Goal: Task Accomplishment & Management: Manage account settings

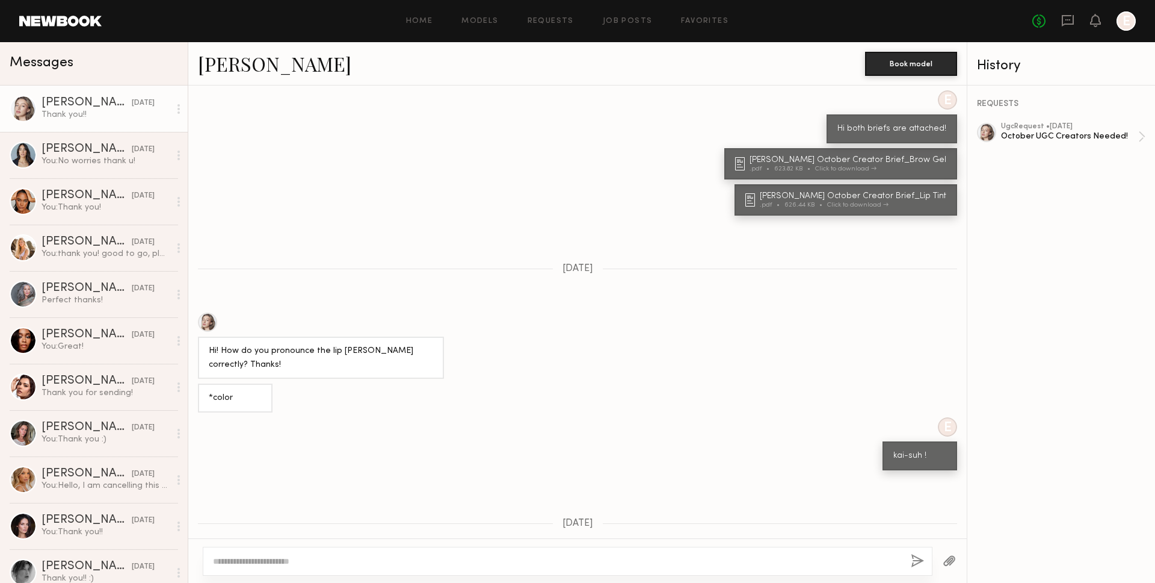
scroll to position [502, 0]
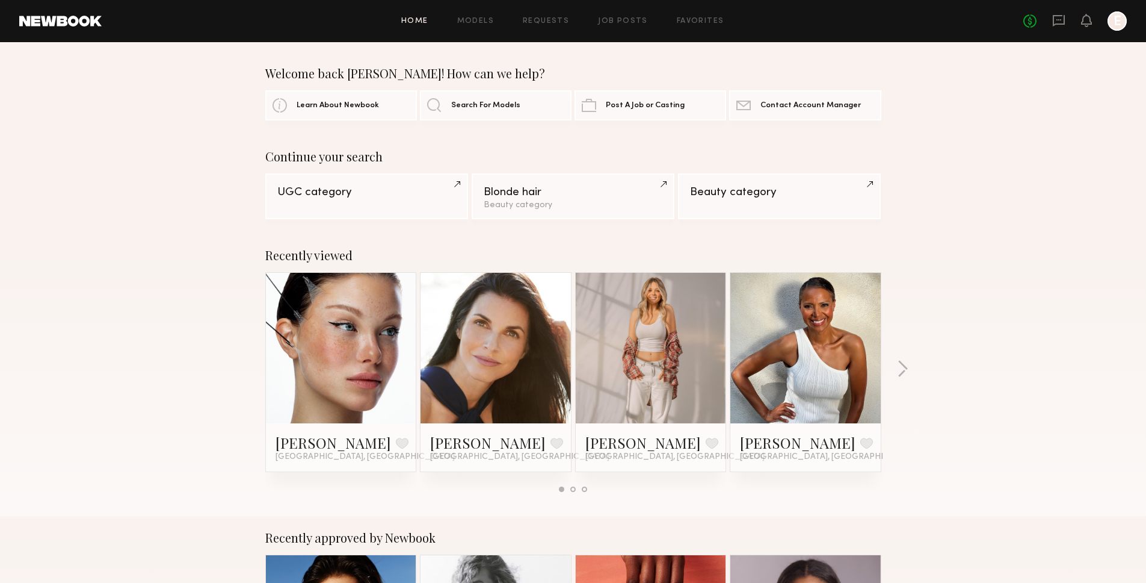
click at [1110, 25] on div at bounding box center [1117, 20] width 19 height 19
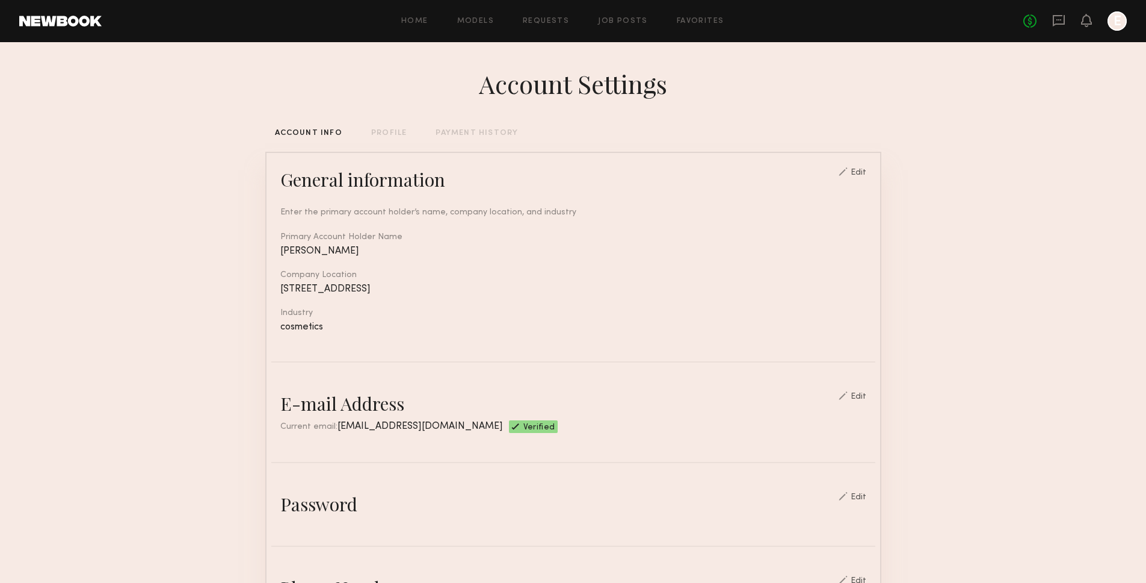
click at [459, 128] on div "Account Settings ACCOUNT INFO PROFILE PAYMENT HISTORY General information Edit …" at bounding box center [573, 584] width 616 height 1085
click at [484, 128] on div "Account Settings ACCOUNT INFO PROFILE PAYMENT HISTORY General information Edit …" at bounding box center [573, 584] width 616 height 1085
click at [455, 137] on div "Account Settings ACCOUNT INFO PROFILE PAYMENT HISTORY General information Edit …" at bounding box center [573, 584] width 616 height 1085
click at [452, 132] on div "PAYMENT HISTORY" at bounding box center [477, 133] width 82 height 8
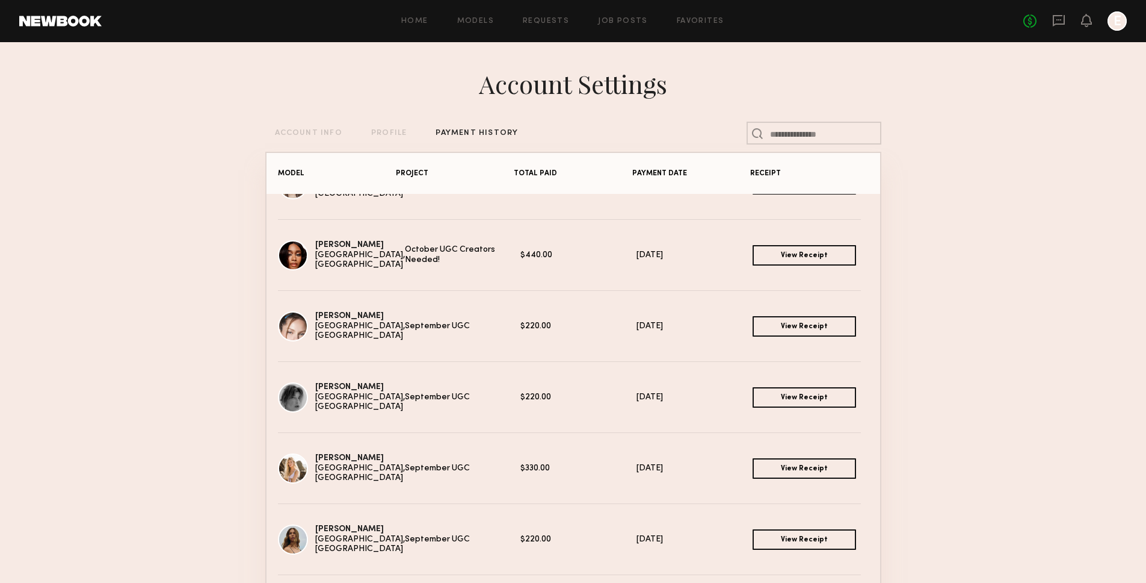
scroll to position [46, 0]
click at [753, 398] on link "View Receipt" at bounding box center [805, 396] width 104 height 20
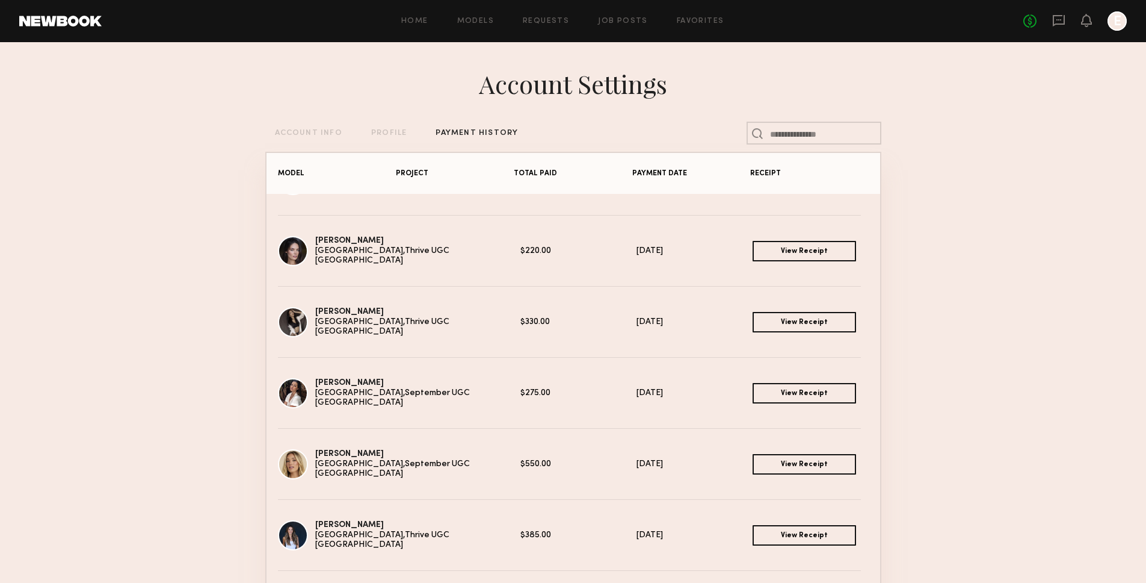
scroll to position [404, 0]
click at [767, 252] on link "View Receipt" at bounding box center [805, 251] width 104 height 20
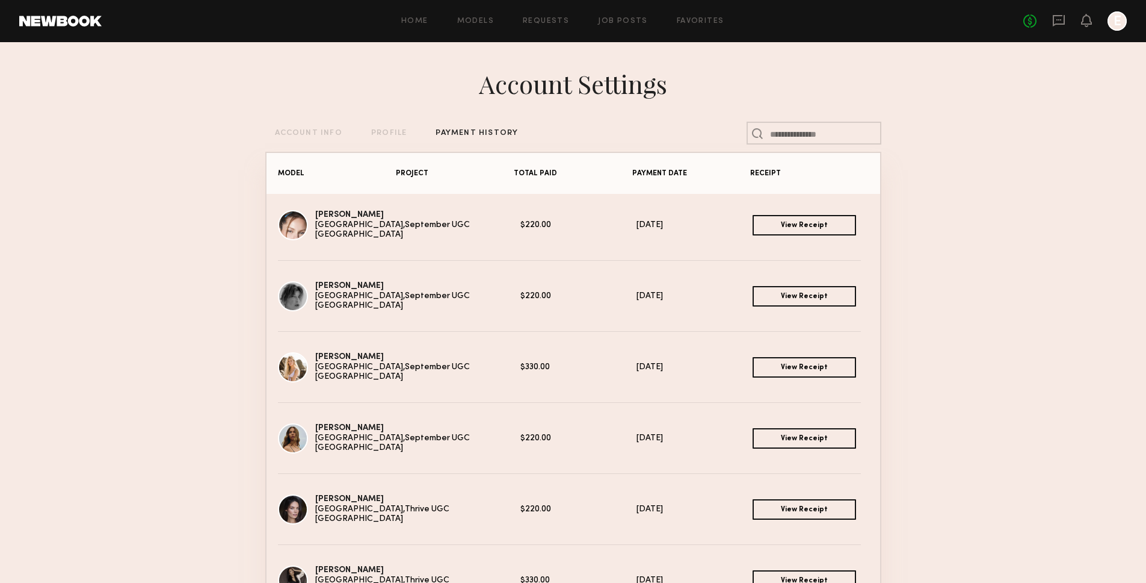
scroll to position [121, 0]
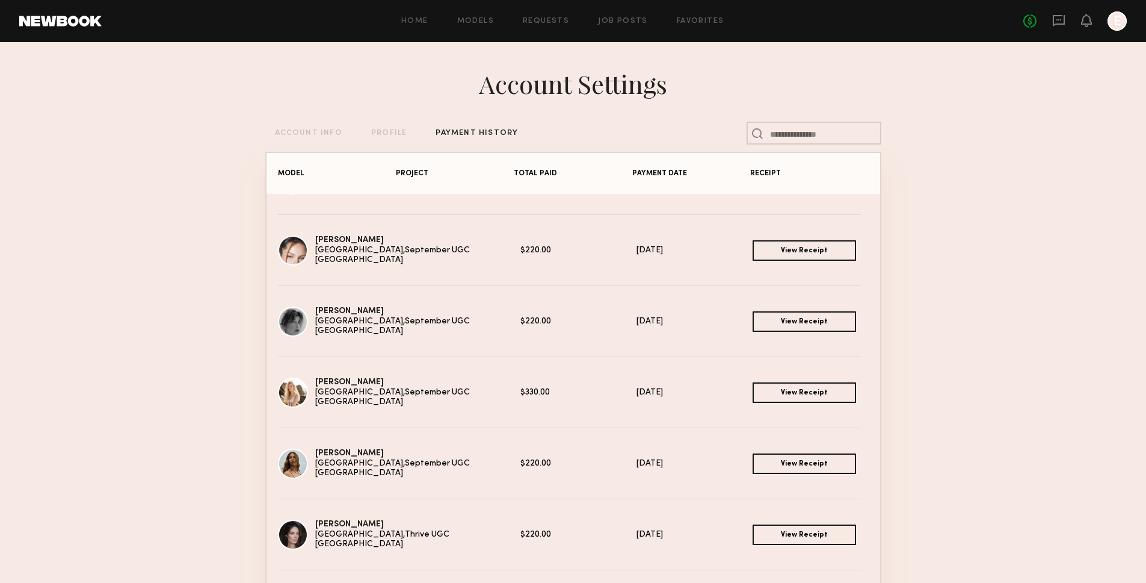
click at [708, 379] on div "Sophie Jordan C. Los Angeles, CA September UGC $330.00 10/03/2025 View Receipt …" at bounding box center [573, 392] width 591 height 30
click at [781, 388] on link "View Receipt" at bounding box center [805, 392] width 104 height 20
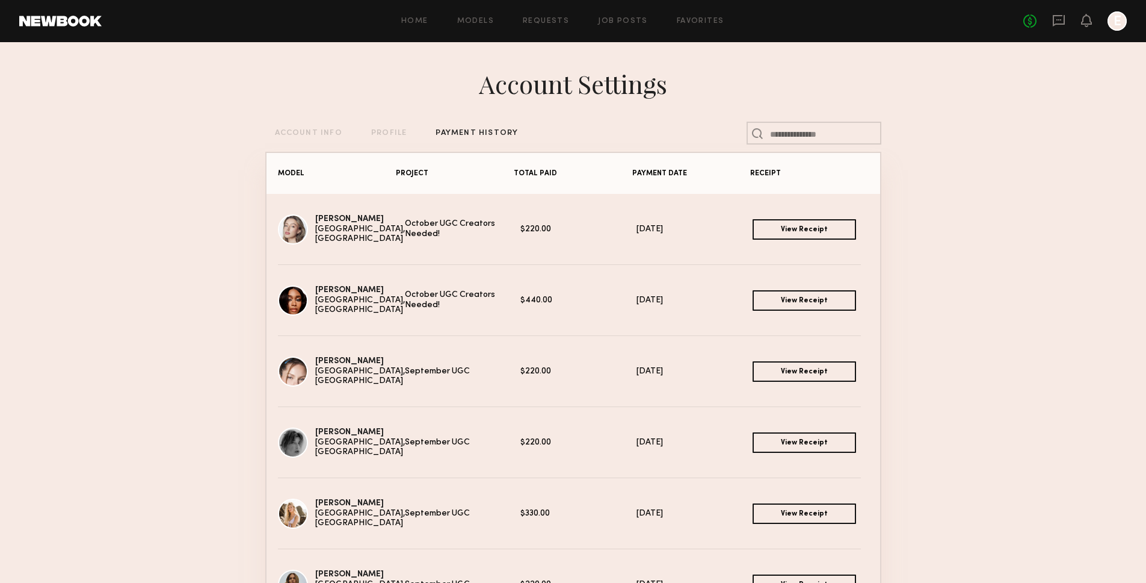
click at [808, 232] on link "View Receipt" at bounding box center [805, 229] width 104 height 20
click at [684, 277] on div "Jordin W. Los Angeles, CA October UGC Creators Needed! $440.00 10/05/2025 View …" at bounding box center [574, 300] width 614 height 71
click at [802, 290] on div "Jordin W. Los Angeles, CA October UGC Creators Needed! $440.00 10/05/2025 View …" at bounding box center [573, 300] width 591 height 30
click at [804, 301] on link "View Receipt" at bounding box center [805, 300] width 104 height 20
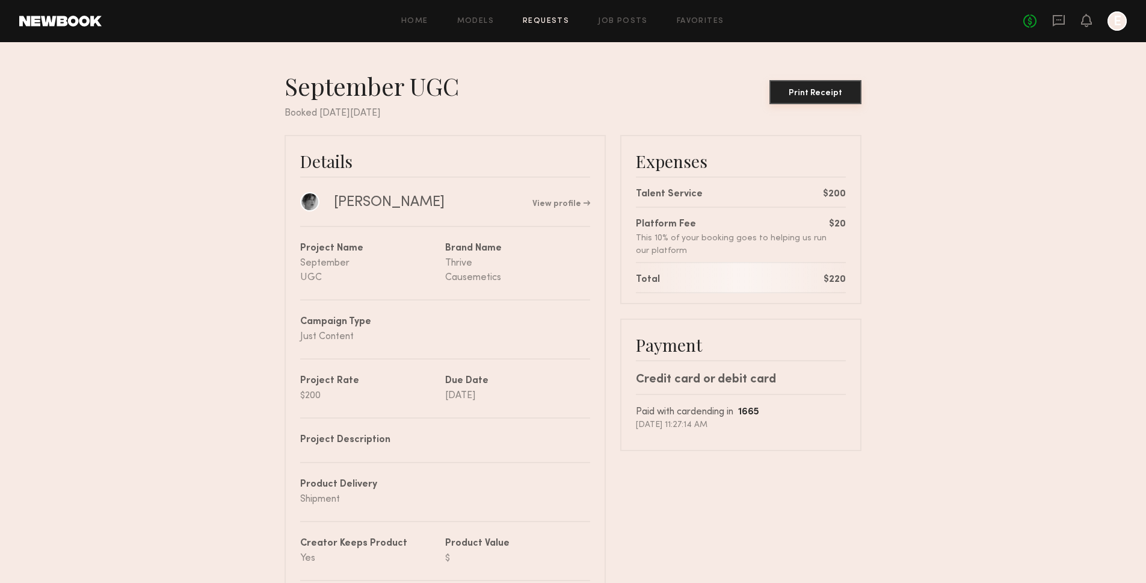
click at [810, 94] on div "Print Receipt" at bounding box center [815, 93] width 82 height 8
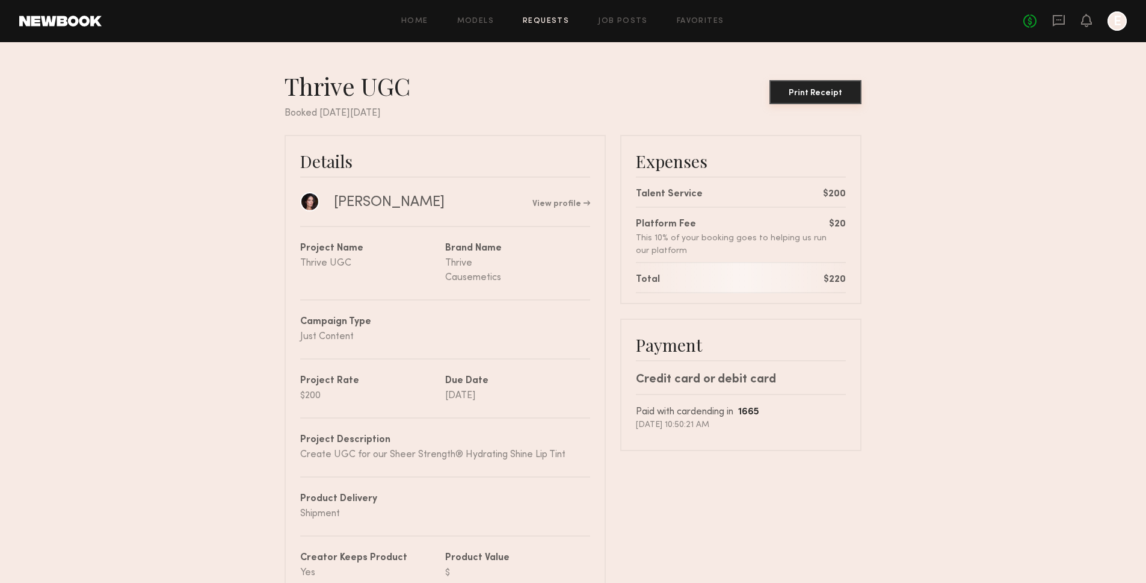
click at [824, 100] on button "Print Receipt" at bounding box center [816, 92] width 92 height 24
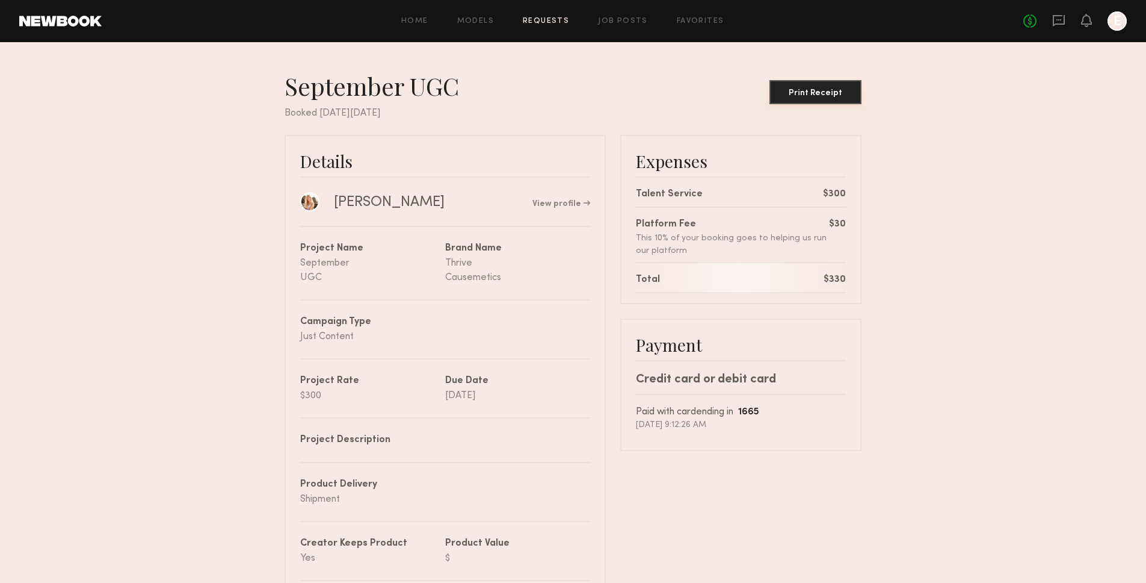
click at [827, 97] on button "Print Receipt" at bounding box center [816, 92] width 92 height 24
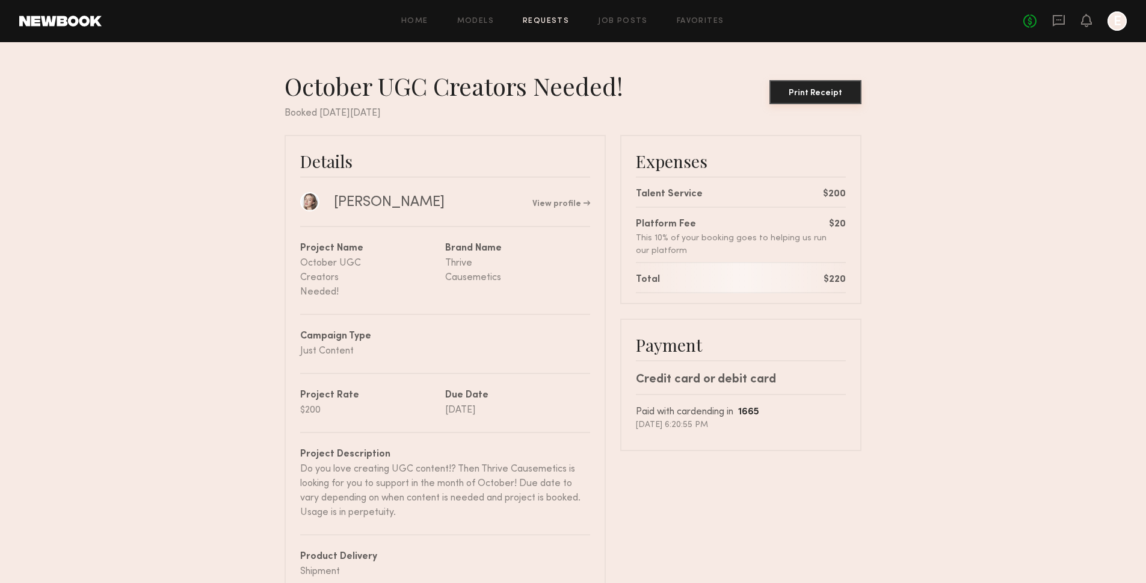
click at [842, 95] on div "Print Receipt" at bounding box center [815, 93] width 82 height 8
click at [820, 94] on div "Print Receipt" at bounding box center [815, 93] width 82 height 8
drag, startPoint x: 510, startPoint y: 97, endPoint x: 501, endPoint y: 93, distance: 10.2
click at [510, 98] on div "October UGC Creators Needed!" at bounding box center [459, 86] width 348 height 30
click at [312, 203] on link at bounding box center [309, 200] width 19 height 19
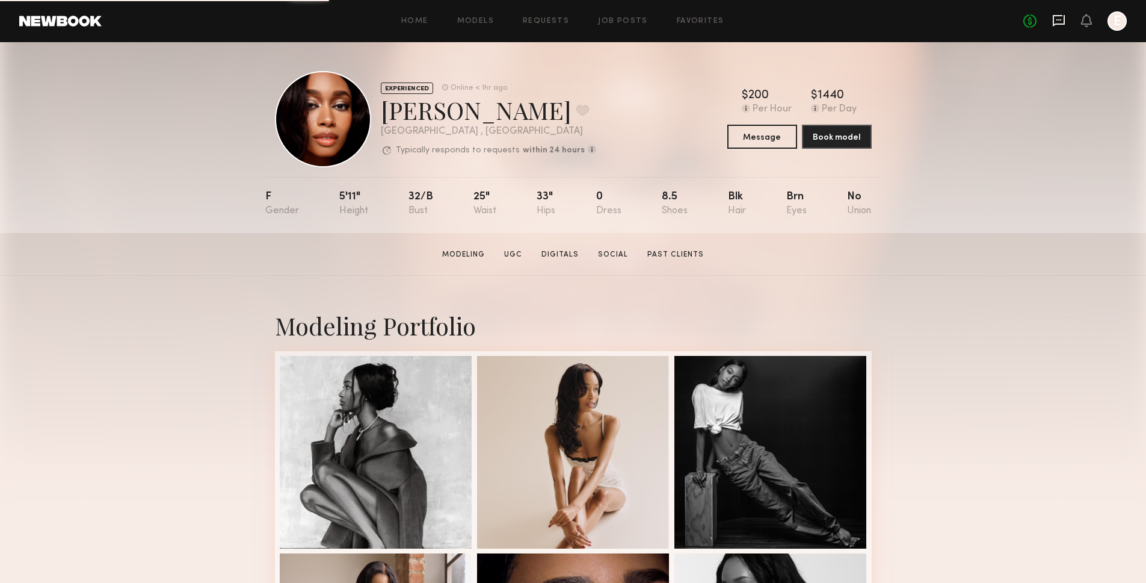
click at [1060, 22] on icon at bounding box center [1059, 20] width 13 height 13
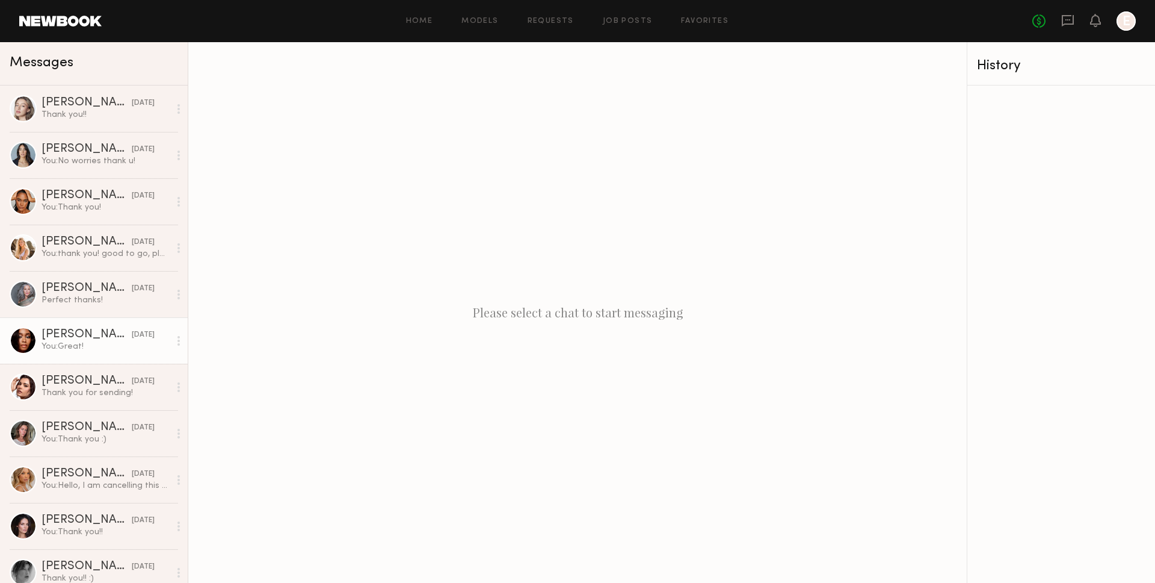
click at [99, 344] on div "You: Great!" at bounding box center [106, 346] width 128 height 11
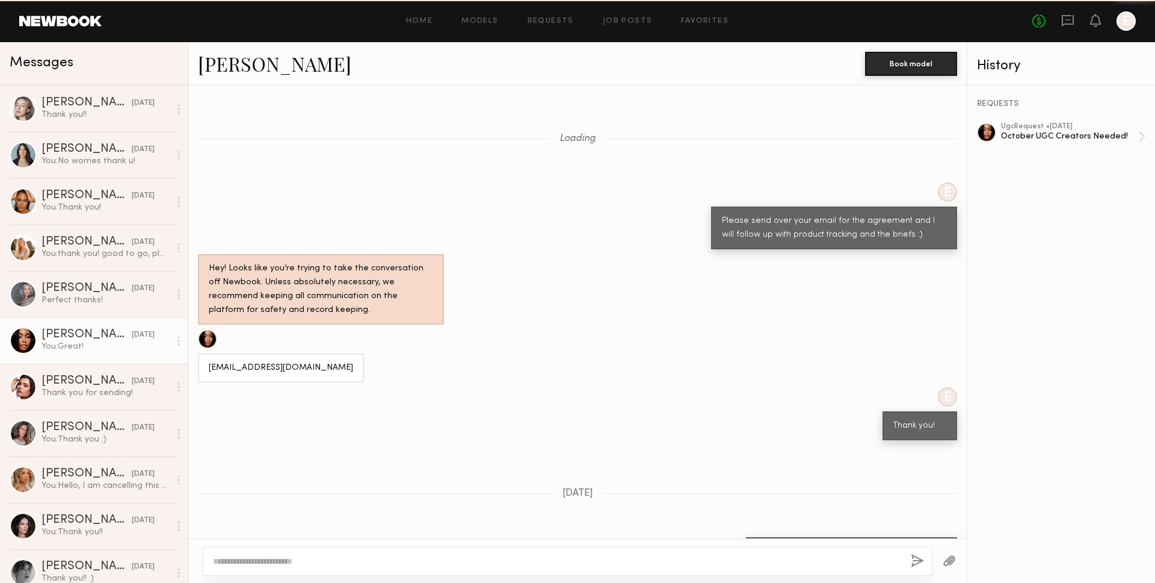
scroll to position [375, 0]
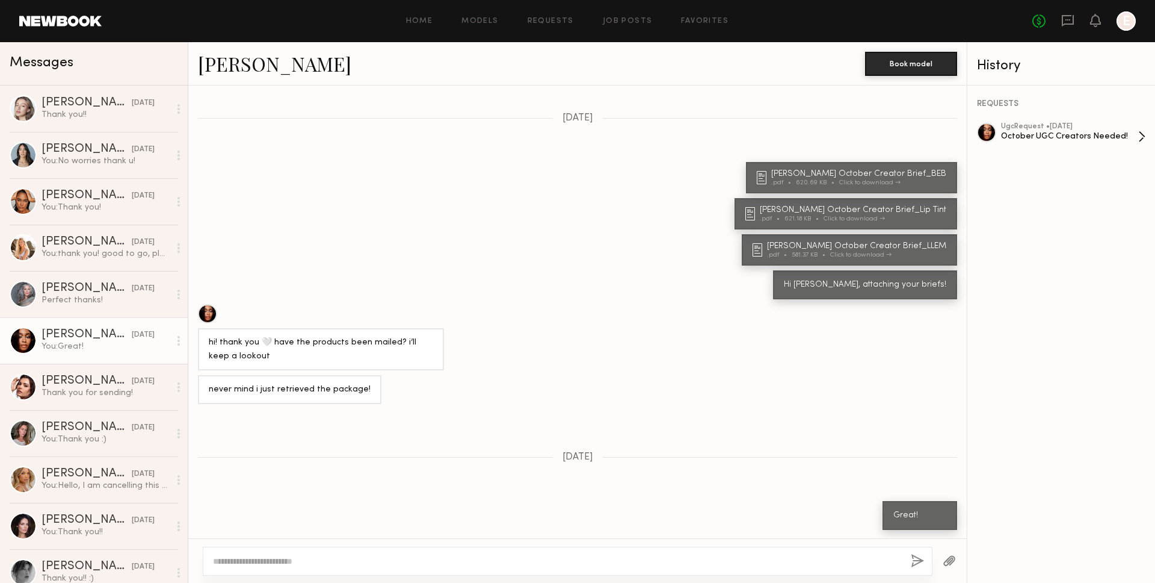
click at [1066, 141] on div "ugc Request • 09/24/2025 October UGC Creators Needed!" at bounding box center [1069, 137] width 137 height 28
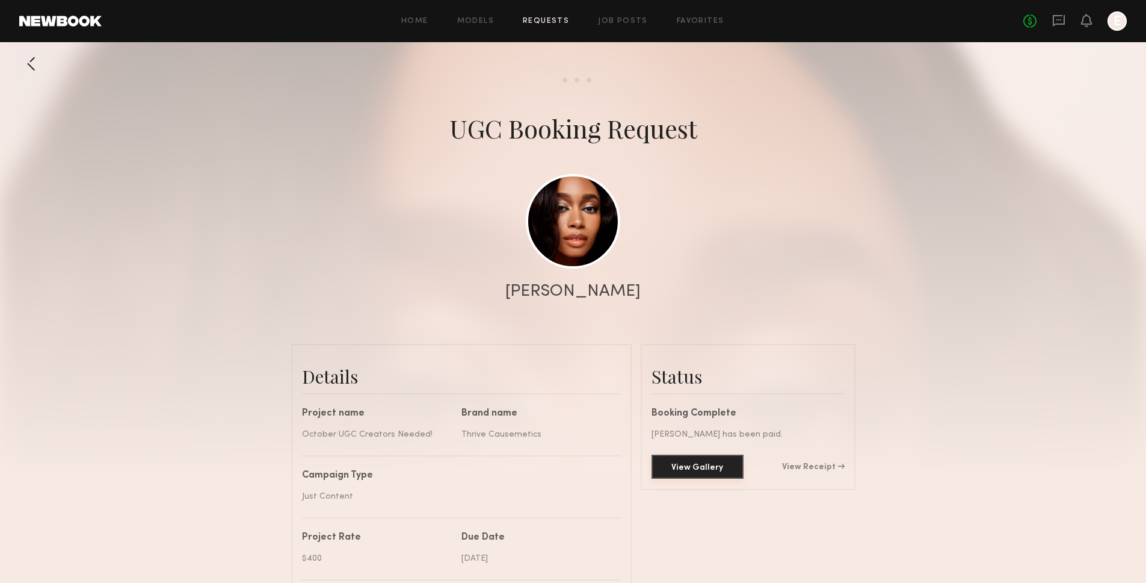
scroll to position [991, 0]
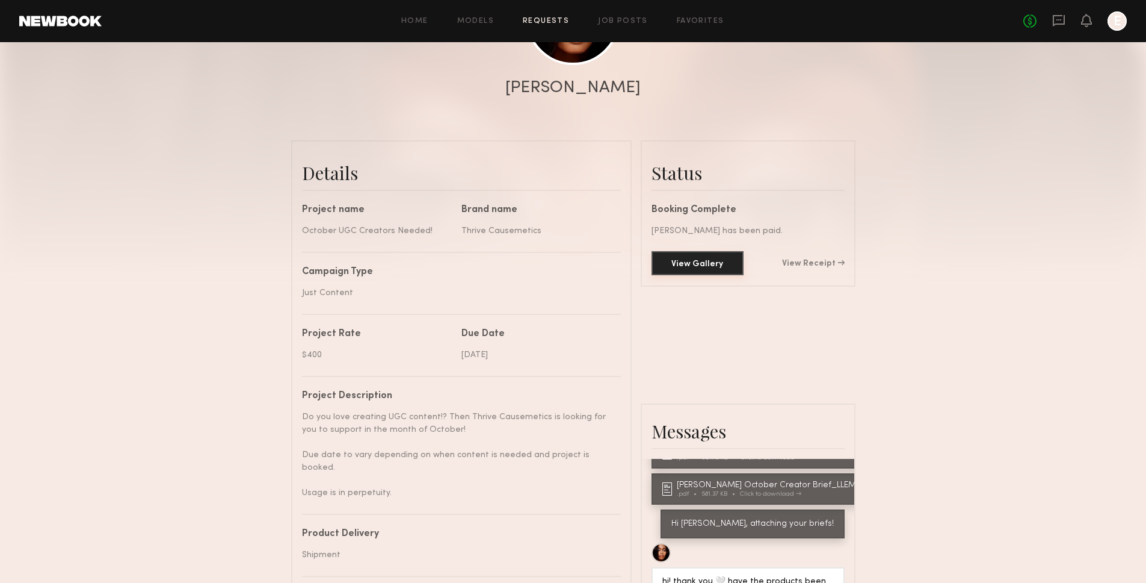
click at [717, 263] on button "View Gallery" at bounding box center [698, 263] width 92 height 24
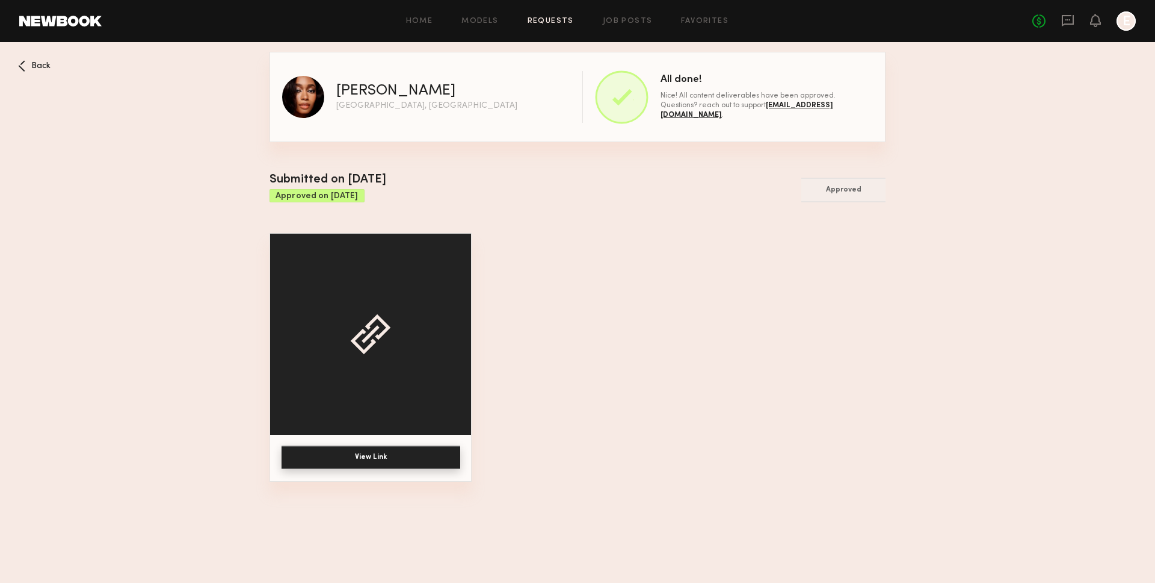
click at [409, 445] on div "View Link" at bounding box center [371, 357] width 202 height 249
click at [407, 450] on button "View Link" at bounding box center [371, 456] width 179 height 23
